Goal: Information Seeking & Learning: Learn about a topic

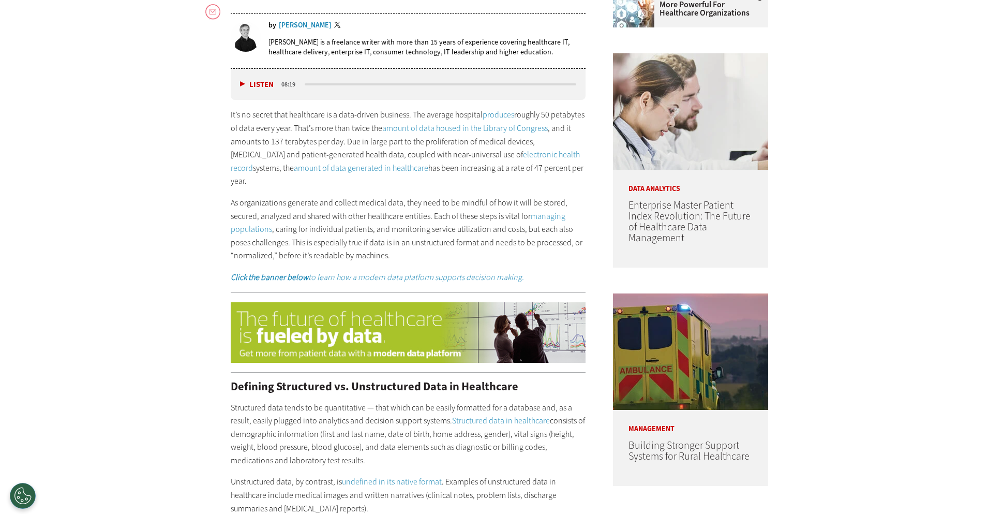
click at [233, 255] on div "It’s no secret that healthcare is a data-driven business. The average hospital …" at bounding box center [408, 195] width 355 height 175
click at [430, 146] on p "It’s no secret that healthcare is a data-driven business. The average hospital …" at bounding box center [408, 148] width 355 height 80
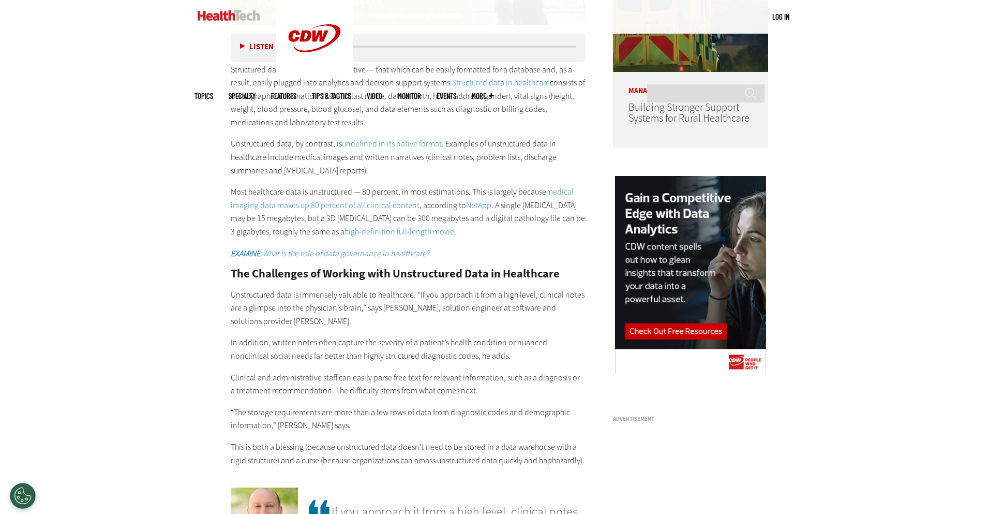
scroll to position [964, 0]
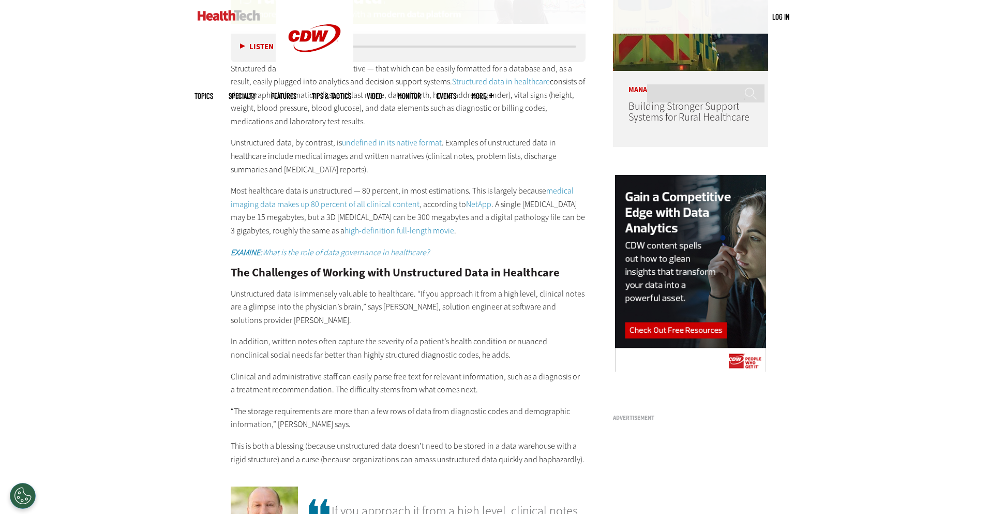
drag, startPoint x: 233, startPoint y: 178, endPoint x: 320, endPoint y: 183, distance: 86.6
click at [320, 184] on p "Most healthcare data is unstructured — 80 percent, in most estimations. This is…" at bounding box center [408, 210] width 355 height 53
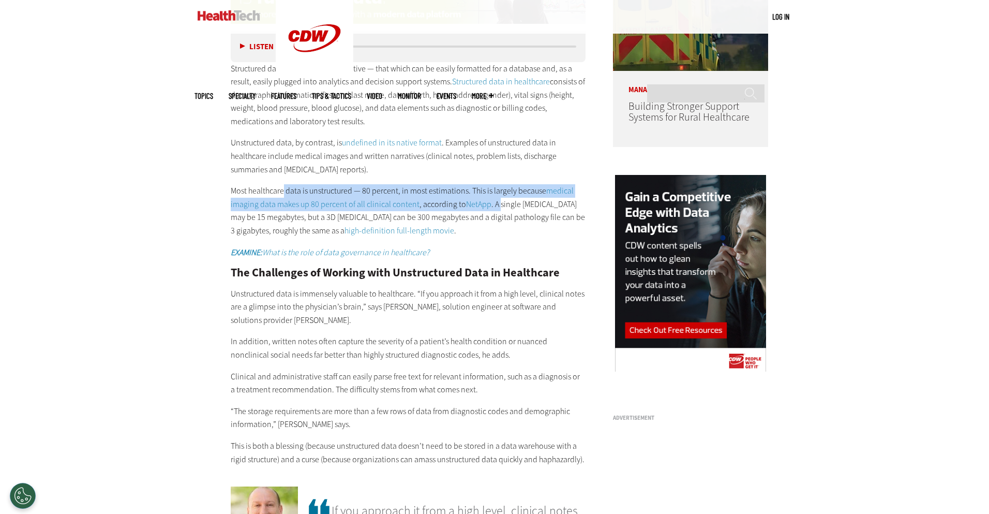
drag, startPoint x: 284, startPoint y: 180, endPoint x: 496, endPoint y: 186, distance: 212.3
click at [497, 187] on p "Most healthcare data is unstructured — 80 percent, in most estimations. This is…" at bounding box center [408, 210] width 355 height 53
click at [496, 186] on p "Most healthcare data is unstructured — 80 percent, in most estimations. This is…" at bounding box center [408, 210] width 355 height 53
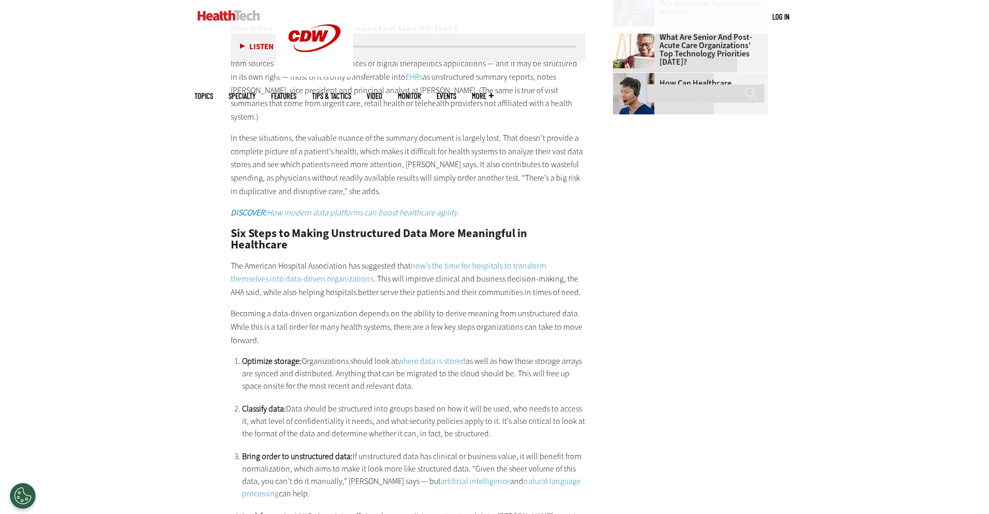
scroll to position [1627, 0]
